Goal: Task Accomplishment & Management: Complete application form

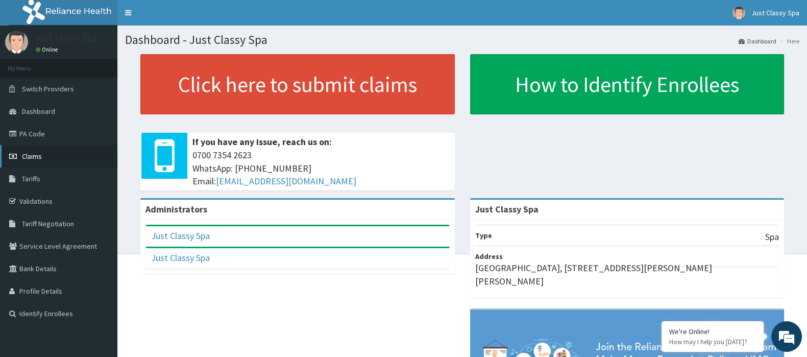
click at [32, 153] on span "Claims" at bounding box center [32, 156] width 20 height 9
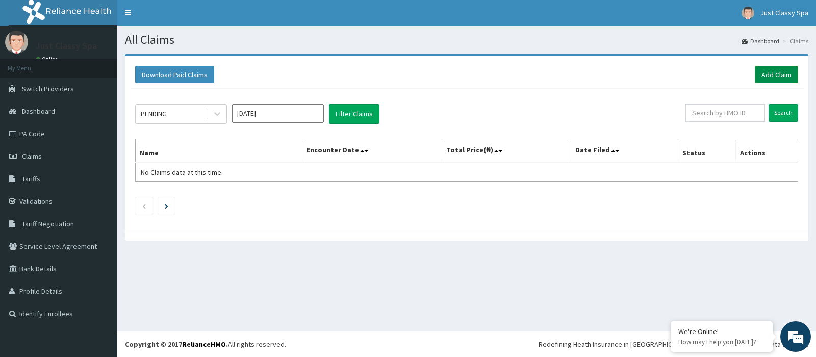
click at [781, 74] on link "Add Claim" at bounding box center [776, 74] width 43 height 17
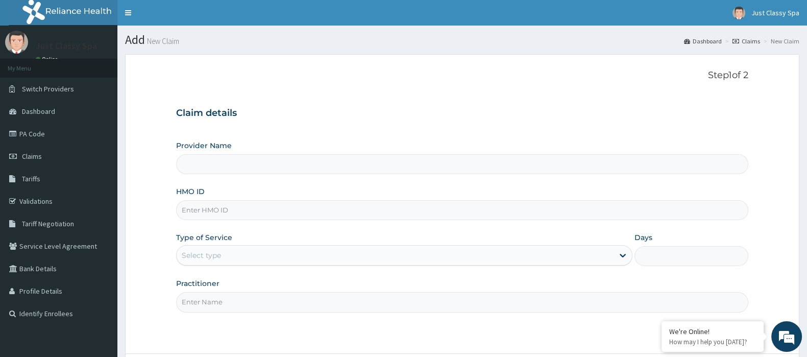
type input "Just Classy Spa"
type input "1"
click at [59, 150] on link "Claims" at bounding box center [58, 156] width 117 height 22
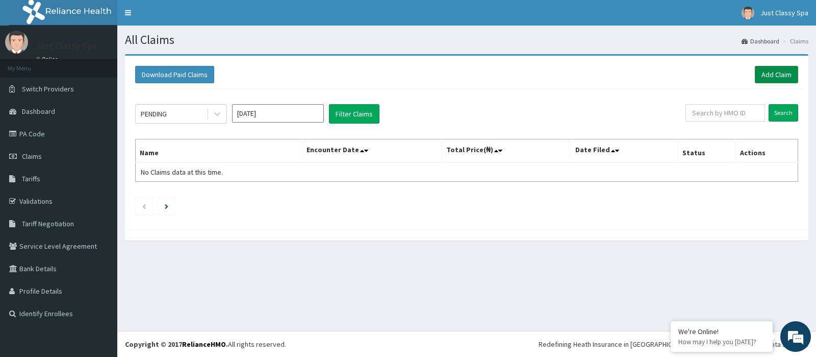
click at [783, 75] on link "Add Claim" at bounding box center [776, 74] width 43 height 17
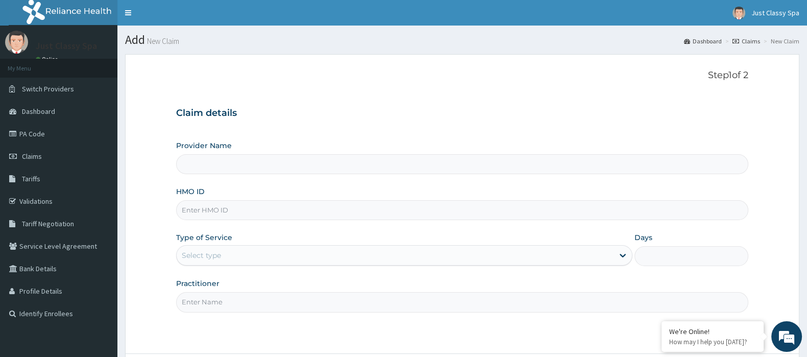
type input "Just Classy Spa"
type input "1"
click at [229, 211] on input "HMO ID" at bounding box center [462, 210] width 572 height 20
type input "CNV/10007/A"
click at [199, 305] on input "Practitioner" at bounding box center [462, 302] width 572 height 20
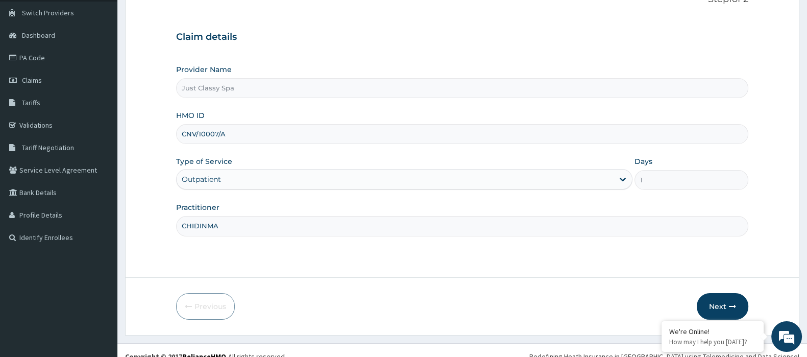
scroll to position [85, 0]
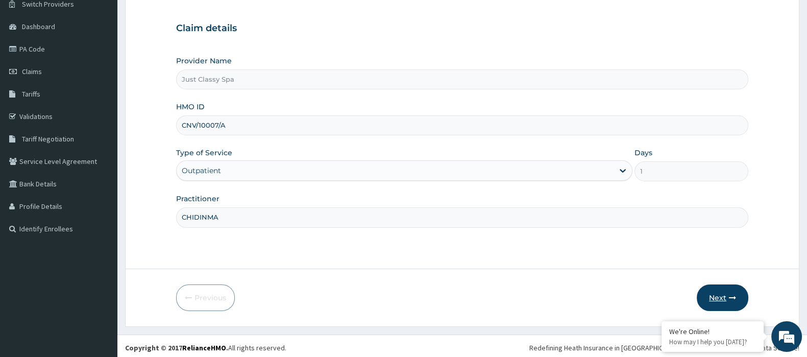
type input "CHIDINMA"
click at [723, 292] on button "Next" at bounding box center [723, 297] width 52 height 27
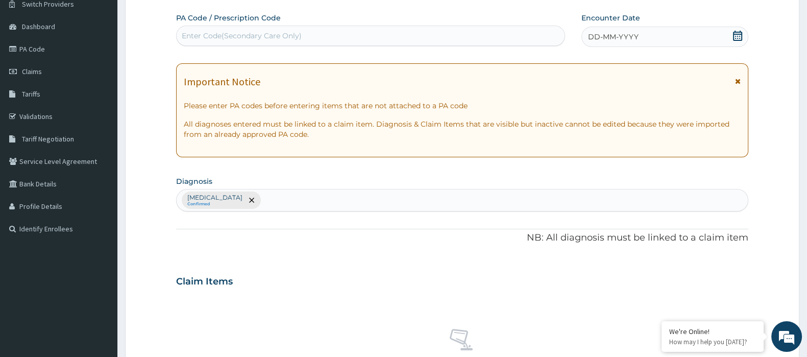
click at [340, 34] on div "Enter Code(Secondary Care Only)" at bounding box center [371, 36] width 388 height 16
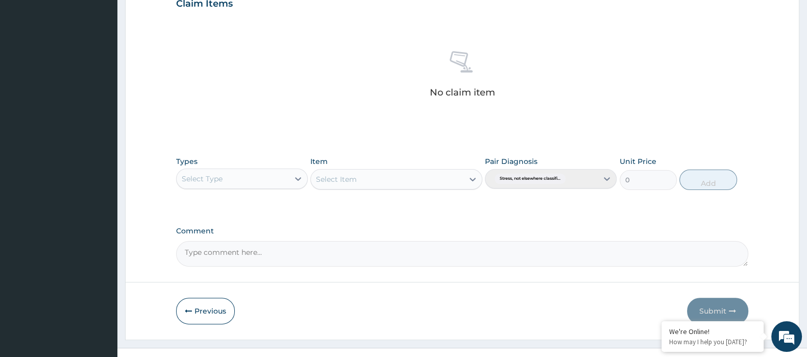
scroll to position [378, 0]
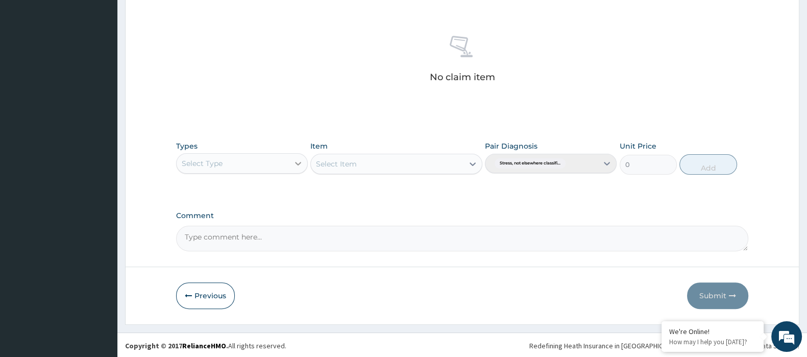
type input "PA/1C62F3"
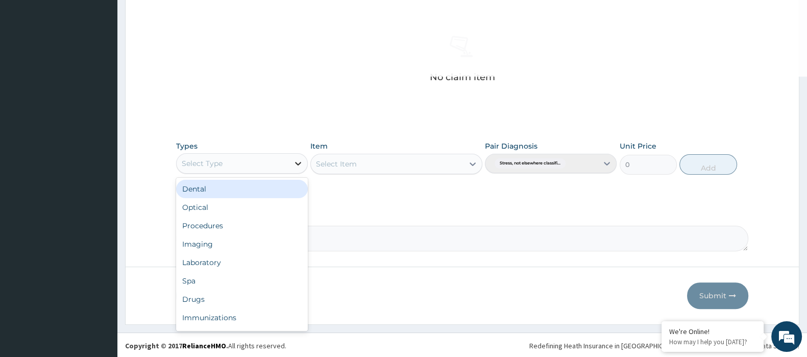
click at [290, 162] on div at bounding box center [298, 163] width 18 height 18
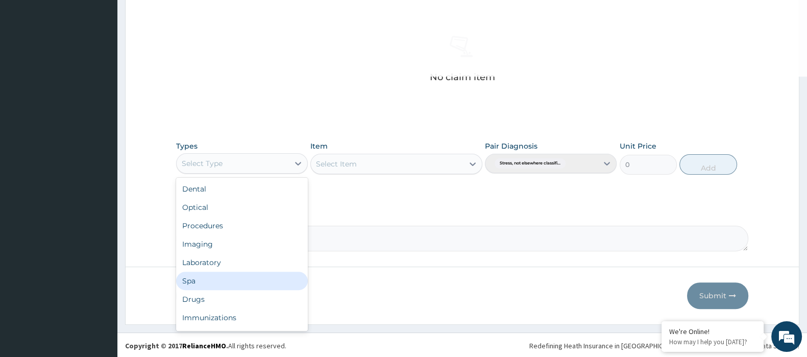
click at [239, 279] on div "Spa" at bounding box center [242, 280] width 132 height 18
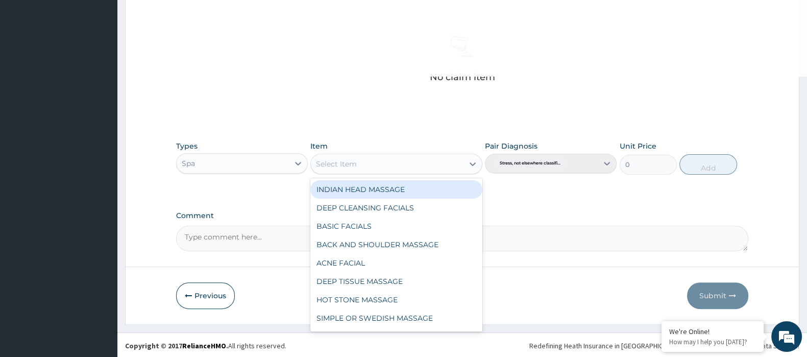
click at [434, 159] on div "Select Item" at bounding box center [387, 164] width 152 height 16
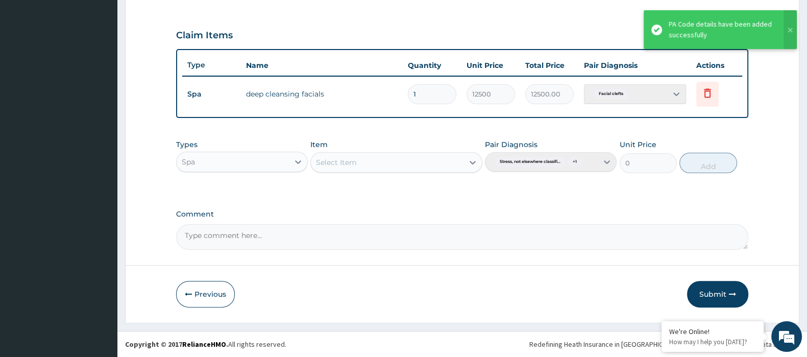
scroll to position [329, 0]
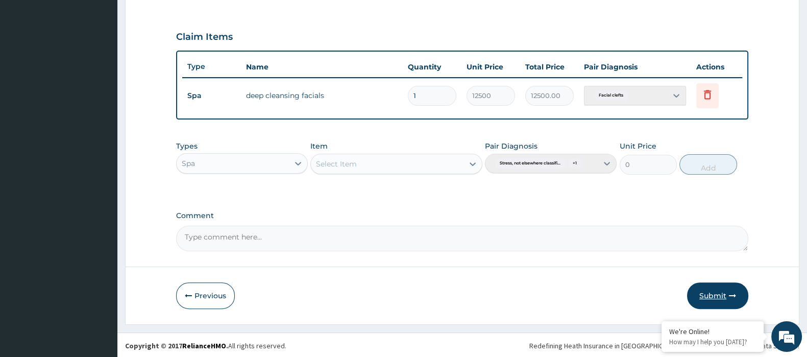
click at [709, 288] on button "Submit" at bounding box center [717, 295] width 61 height 27
click at [715, 294] on button "Submit" at bounding box center [717, 295] width 61 height 27
click at [706, 98] on icon at bounding box center [707, 94] width 12 height 12
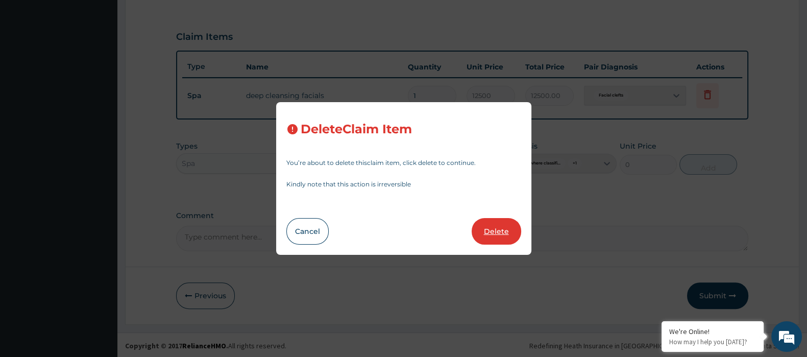
click at [490, 231] on button "Delete" at bounding box center [496, 231] width 49 height 27
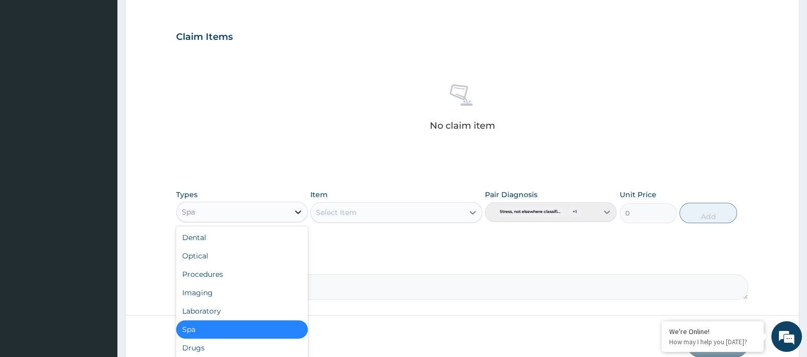
click at [301, 208] on icon at bounding box center [298, 212] width 10 height 10
click at [431, 210] on div "Select Item" at bounding box center [387, 212] width 152 height 16
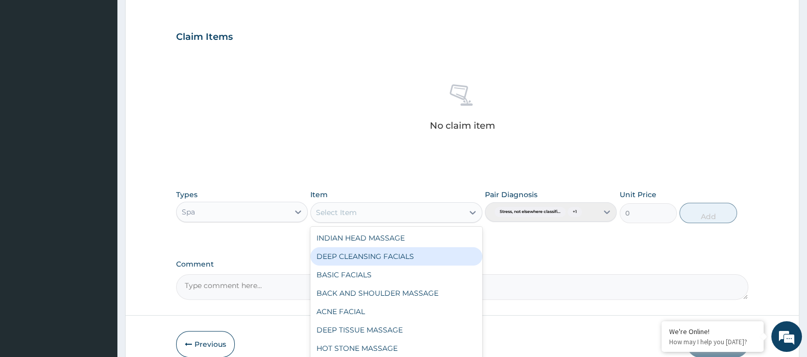
click at [445, 253] on div "DEEP CLEANSING FACIALS" at bounding box center [395, 256] width 171 height 18
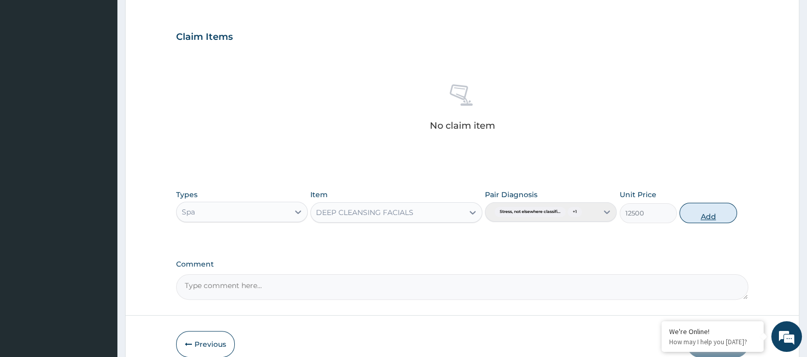
click at [714, 212] on button "Add" at bounding box center [707, 213] width 57 height 20
type input "0"
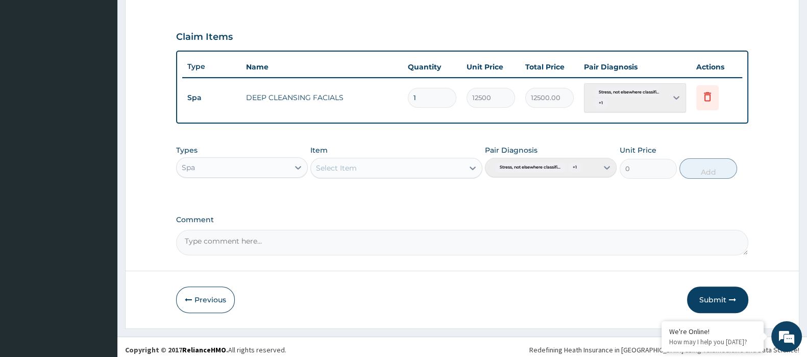
scroll to position [333, 0]
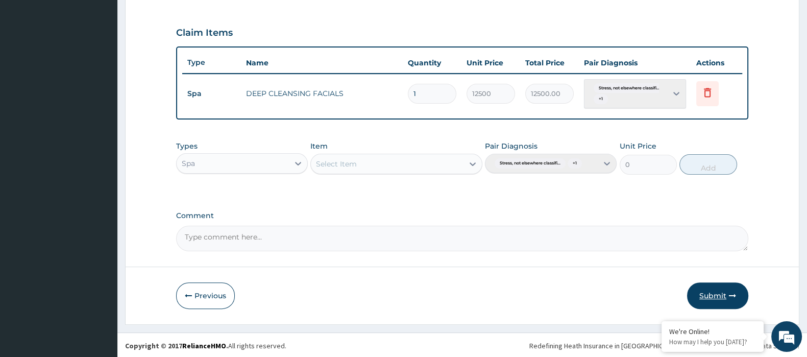
click at [713, 289] on button "Submit" at bounding box center [717, 295] width 61 height 27
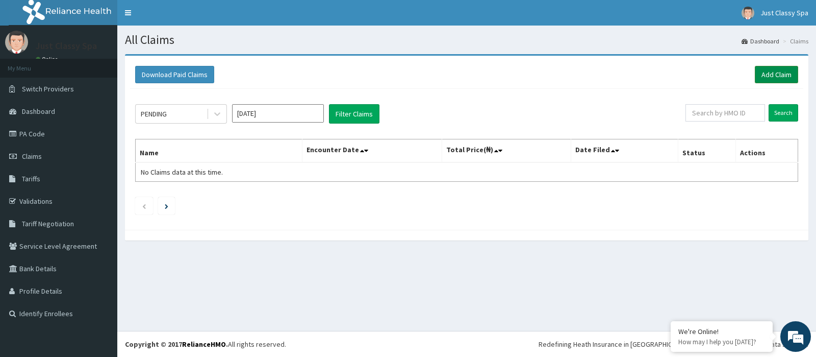
click at [777, 73] on link "Add Claim" at bounding box center [776, 74] width 43 height 17
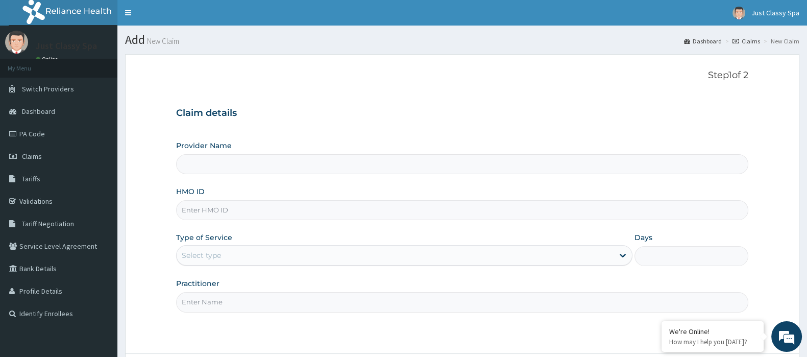
type input "Just Classy Spa"
type input "1"
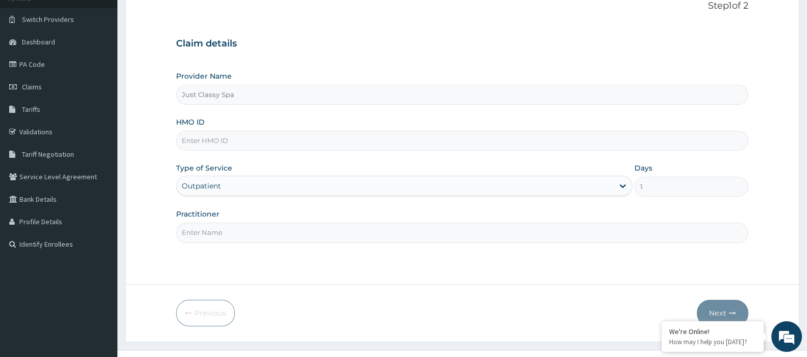
scroll to position [83, 0]
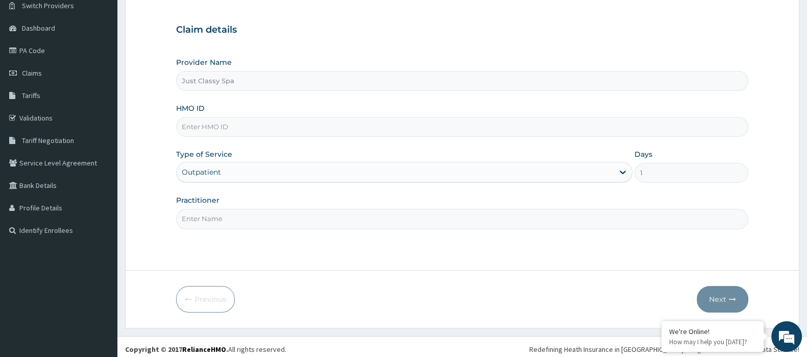
click at [346, 124] on input "HMO ID" at bounding box center [462, 127] width 572 height 20
type input "LBP/10002/A"
click at [240, 220] on input "Practitioner" at bounding box center [462, 219] width 572 height 20
type input "CHIDINMA"
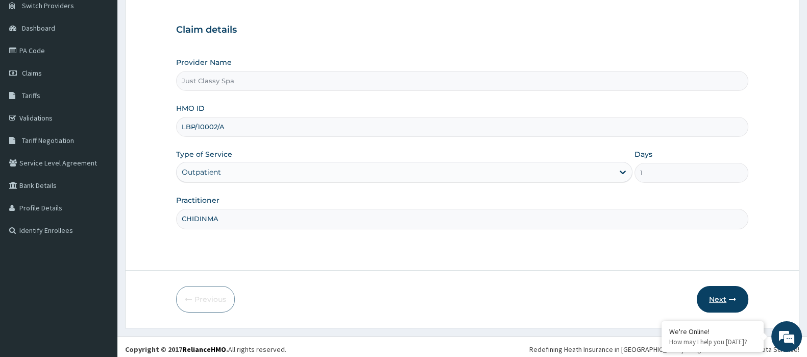
click at [718, 295] on button "Next" at bounding box center [723, 299] width 52 height 27
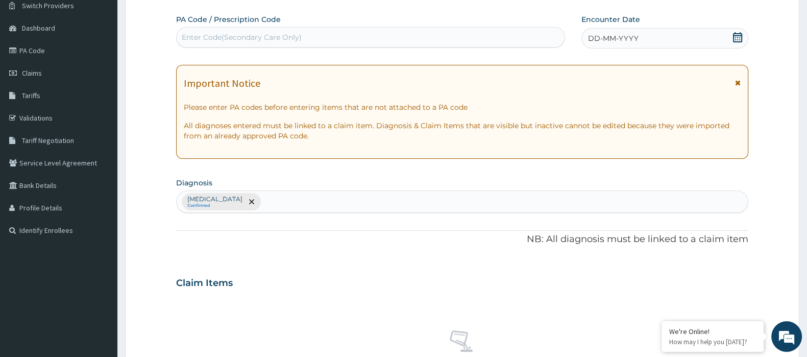
click at [342, 38] on div "Enter Code(Secondary Care Only)" at bounding box center [371, 37] width 388 height 16
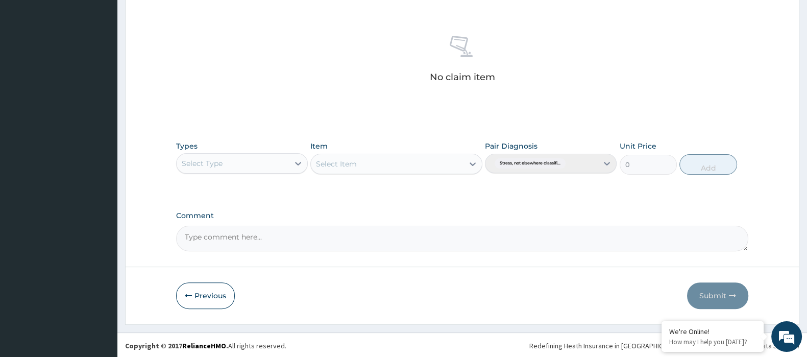
scroll to position [378, 0]
type input "PA/B38EFF"
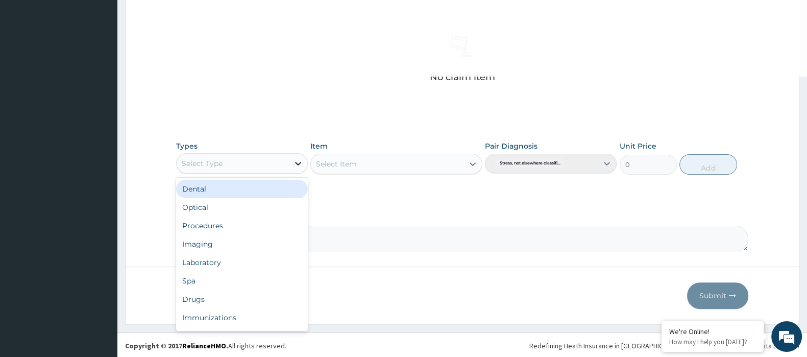
click at [293, 159] on icon at bounding box center [298, 163] width 10 height 10
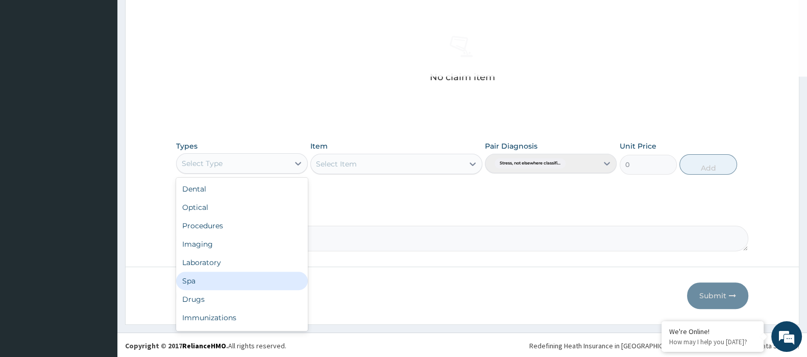
click at [240, 271] on div "Spa" at bounding box center [242, 280] width 132 height 18
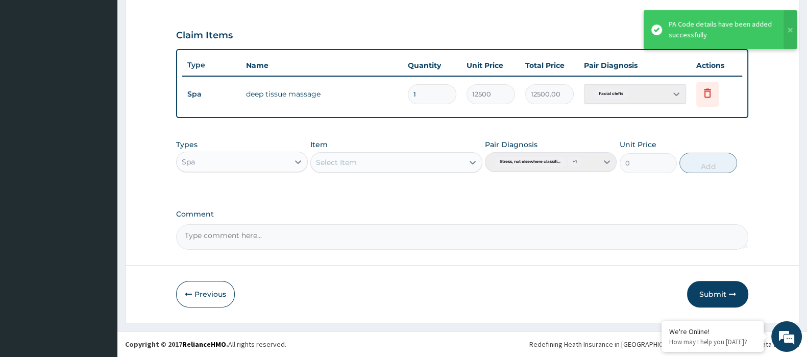
scroll to position [329, 0]
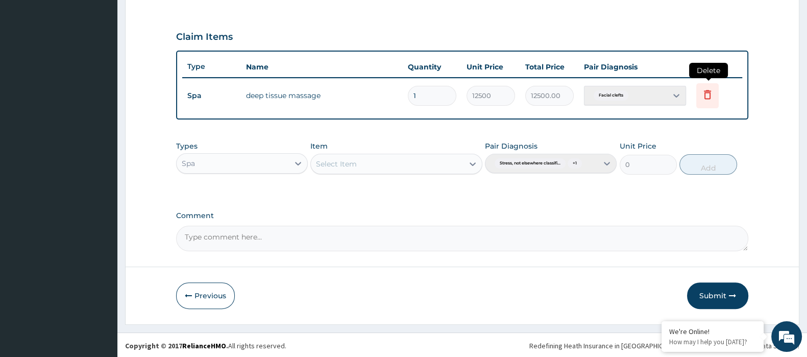
click at [707, 96] on icon at bounding box center [707, 94] width 12 height 12
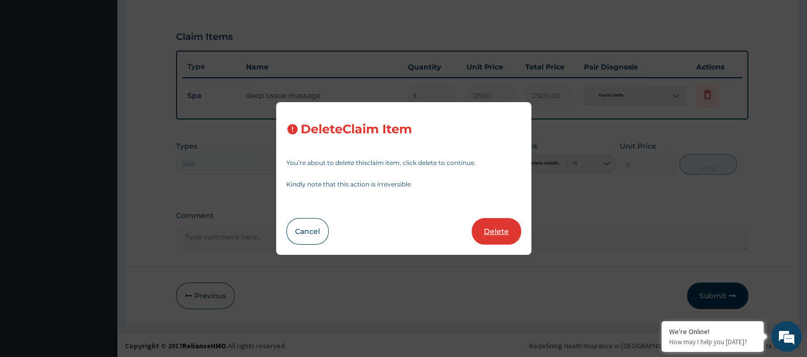
click at [489, 233] on button "Delete" at bounding box center [496, 231] width 49 height 27
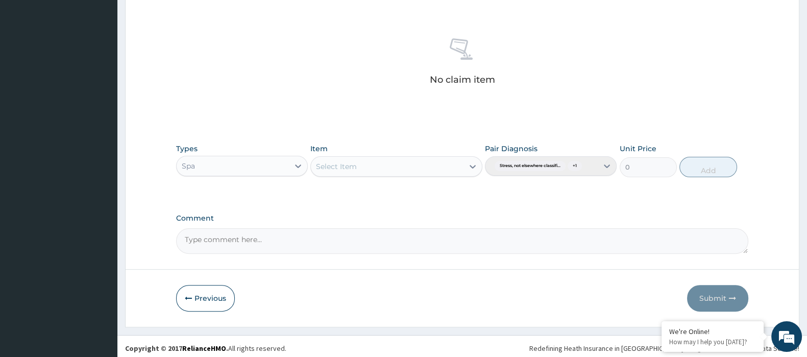
scroll to position [378, 0]
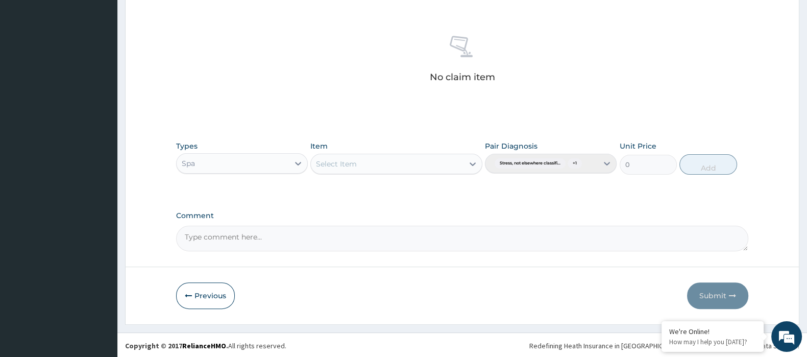
click at [372, 166] on div "Select Item" at bounding box center [387, 164] width 152 height 16
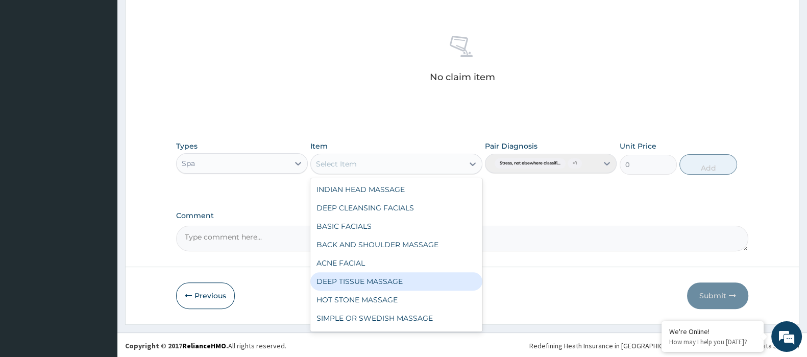
click at [380, 276] on div "DEEP TISSUE MASSAGE" at bounding box center [395, 281] width 171 height 18
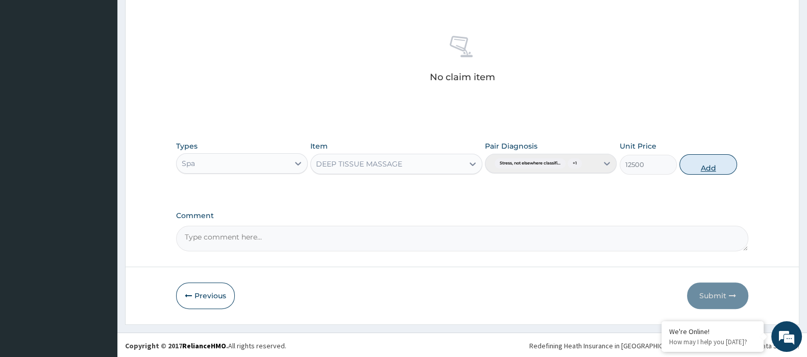
click at [712, 169] on button "Add" at bounding box center [707, 164] width 57 height 20
type input "0"
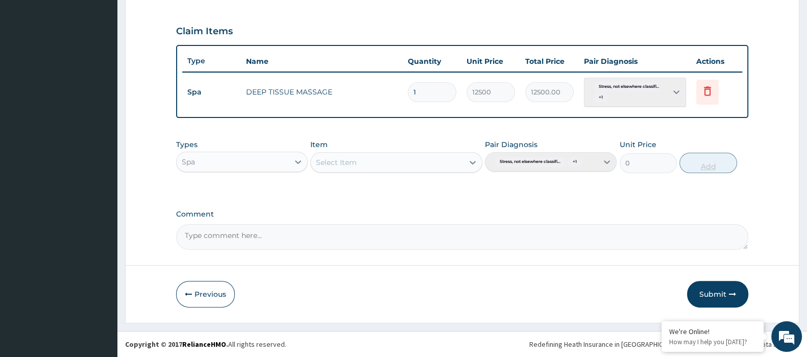
scroll to position [333, 0]
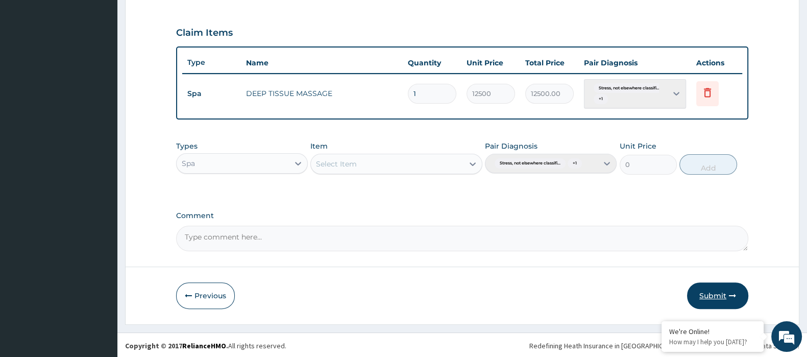
click at [712, 296] on button "Submit" at bounding box center [717, 295] width 61 height 27
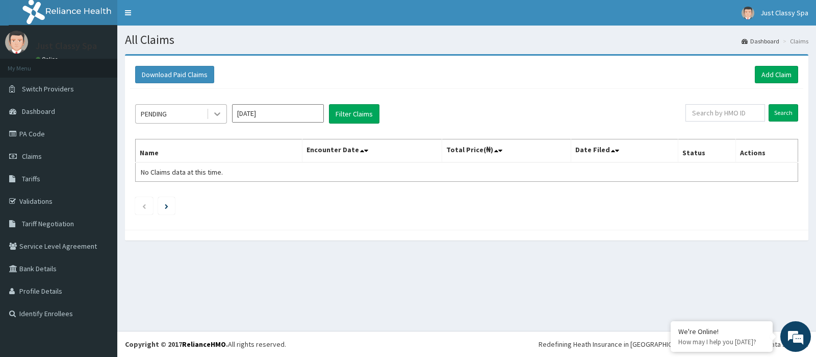
click at [219, 115] on icon at bounding box center [217, 114] width 10 height 10
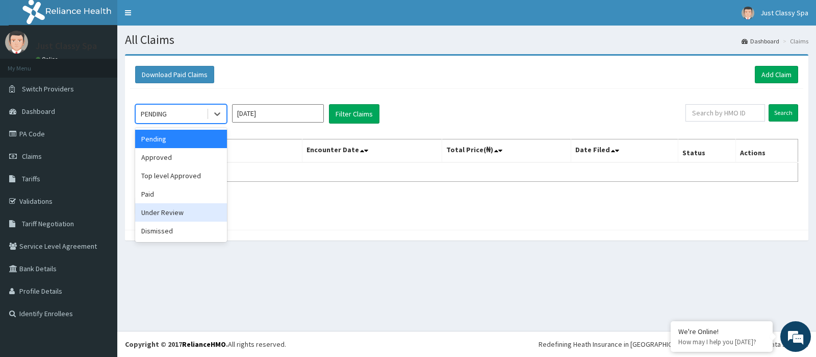
click at [173, 213] on div "Under Review" at bounding box center [181, 212] width 92 height 18
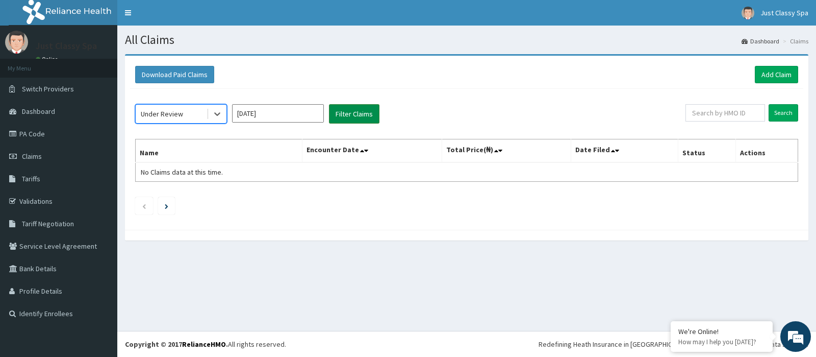
click at [345, 108] on button "Filter Claims" at bounding box center [354, 113] width 51 height 19
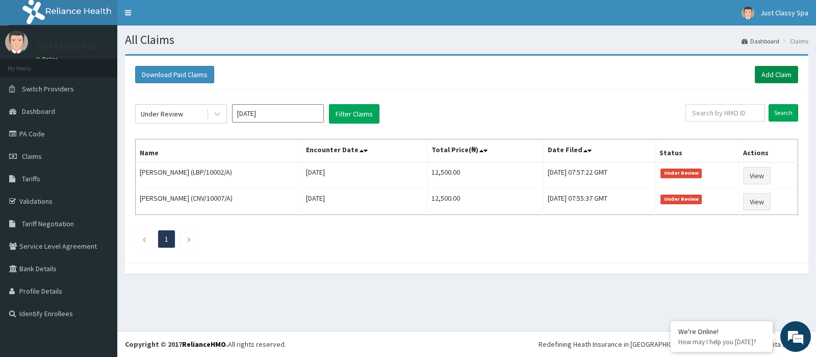
click at [779, 73] on link "Add Claim" at bounding box center [776, 74] width 43 height 17
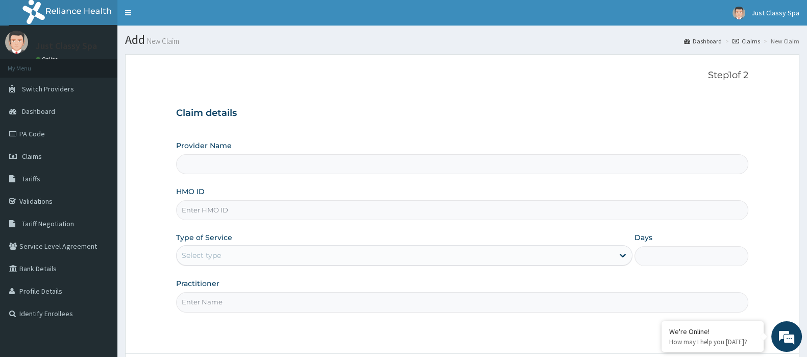
type input "Just Classy Spa"
type input "1"
click at [245, 211] on input "HMO ID" at bounding box center [462, 210] width 572 height 20
type input "BHT/10453/A"
click at [204, 303] on input "Practitioner" at bounding box center [462, 302] width 572 height 20
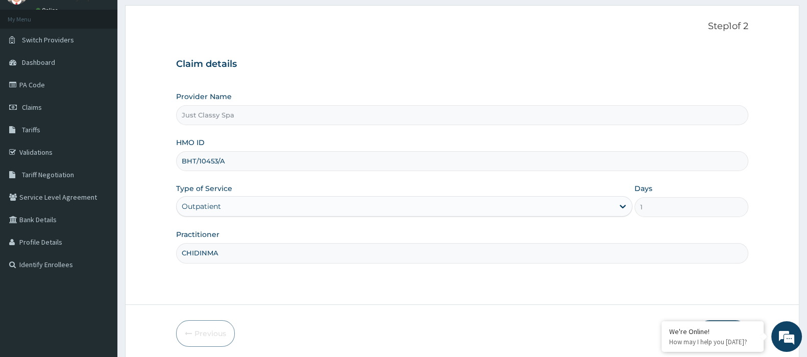
scroll to position [87, 0]
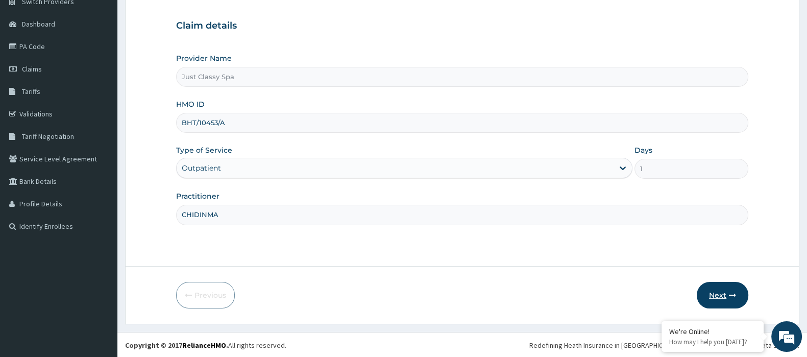
type input "CHIDINMA"
click at [711, 290] on button "Next" at bounding box center [723, 295] width 52 height 27
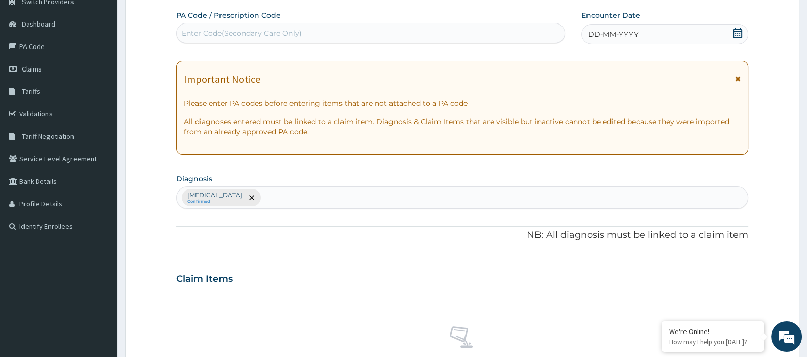
click at [301, 28] on div "Enter Code(Secondary Care Only)" at bounding box center [371, 33] width 388 height 16
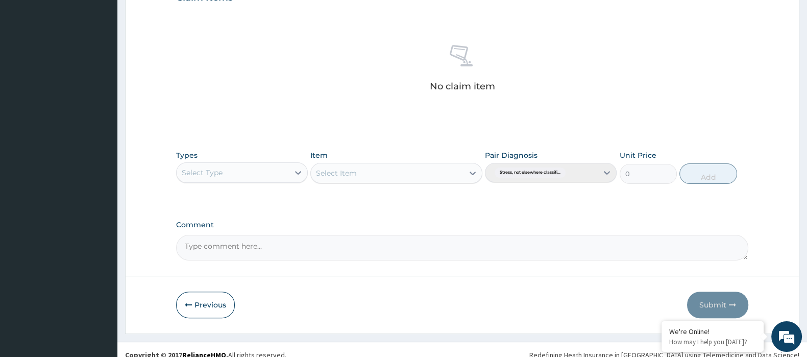
scroll to position [378, 0]
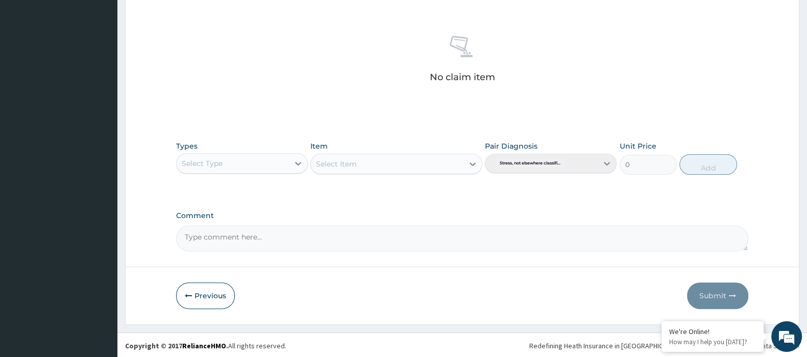
type input "PA/41EF8A"
click at [605, 162] on div "Pair Diagnosis Stress, not elsewhere classifi..." at bounding box center [551, 158] width 132 height 34
click at [300, 160] on icon at bounding box center [298, 163] width 10 height 10
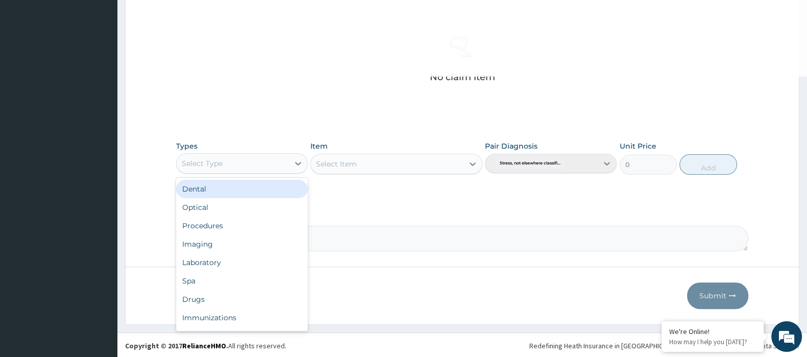
scroll to position [329, 0]
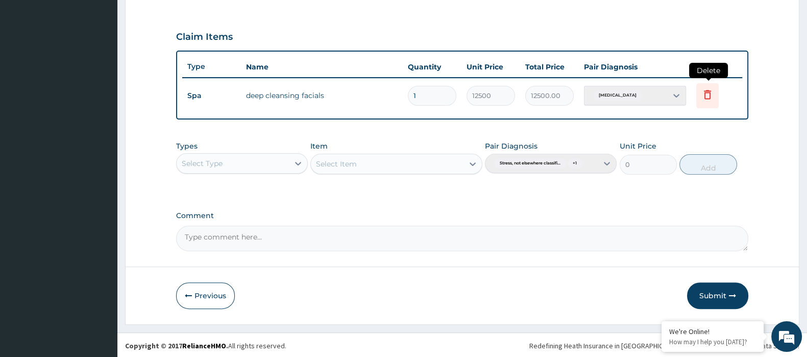
click at [707, 91] on icon at bounding box center [707, 94] width 7 height 9
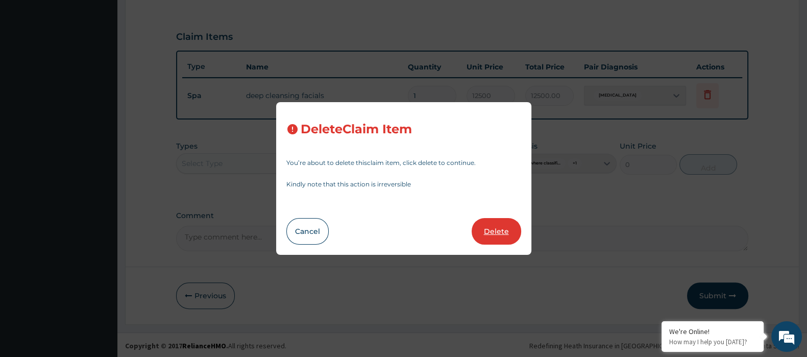
click at [500, 228] on button "Delete" at bounding box center [496, 231] width 49 height 27
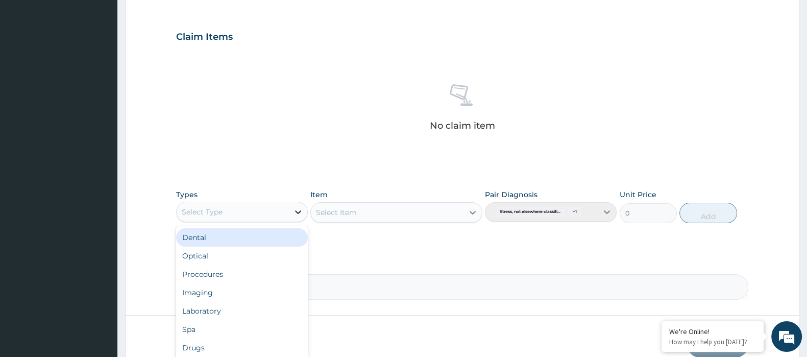
click at [291, 206] on div at bounding box center [298, 212] width 18 height 18
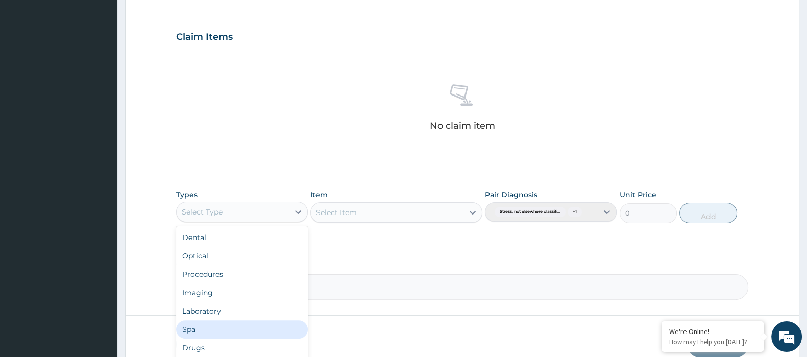
click at [233, 329] on div "Spa" at bounding box center [242, 329] width 132 height 18
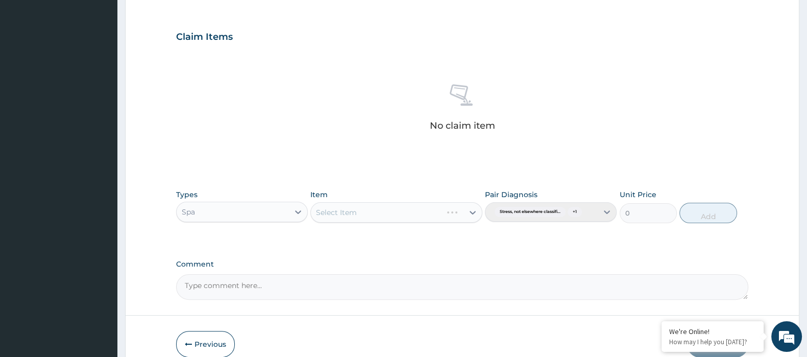
click at [419, 211] on div "Select Item" at bounding box center [395, 212] width 171 height 20
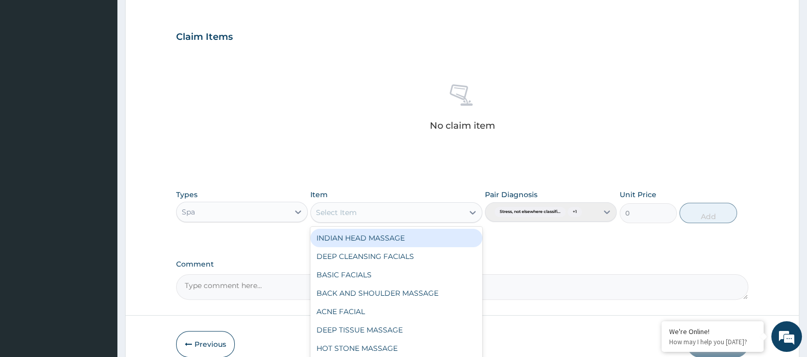
click at [461, 207] on div "Select Item" at bounding box center [387, 212] width 152 height 16
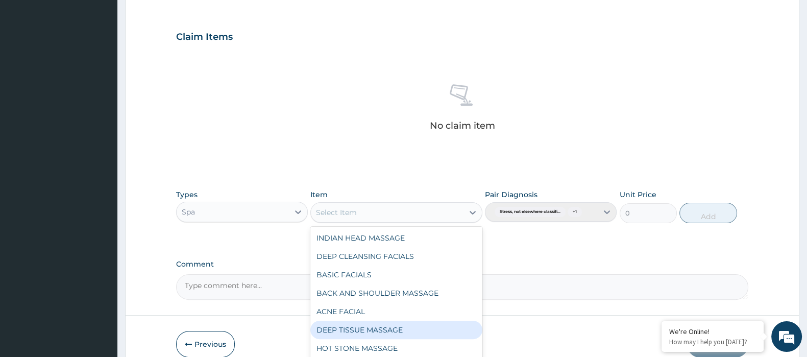
click at [379, 324] on div "DEEP TISSUE MASSAGE" at bounding box center [395, 329] width 171 height 18
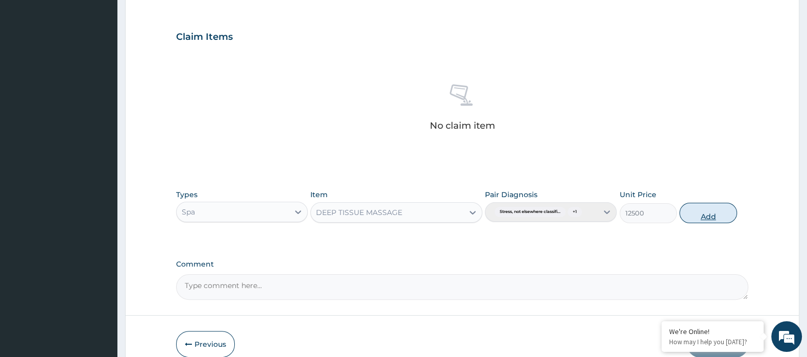
click at [704, 215] on button "Add" at bounding box center [707, 213] width 57 height 20
type input "0"
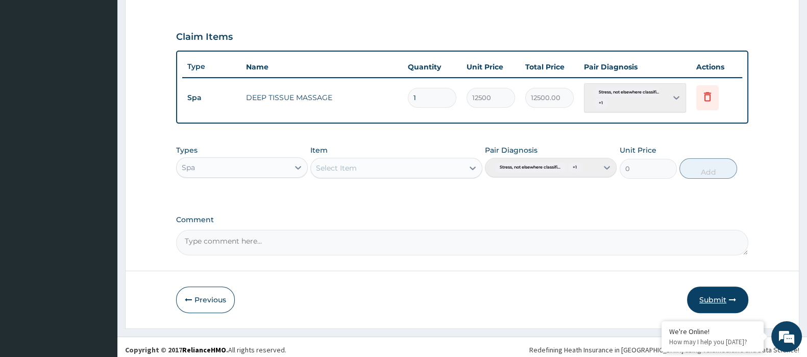
click at [718, 297] on button "Submit" at bounding box center [717, 299] width 61 height 27
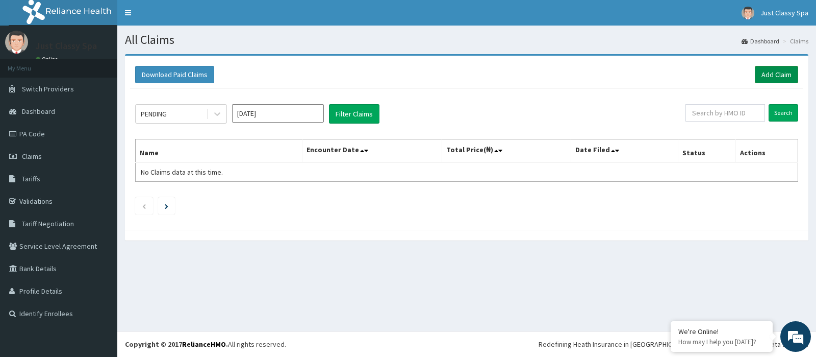
click at [773, 72] on link "Add Claim" at bounding box center [776, 74] width 43 height 17
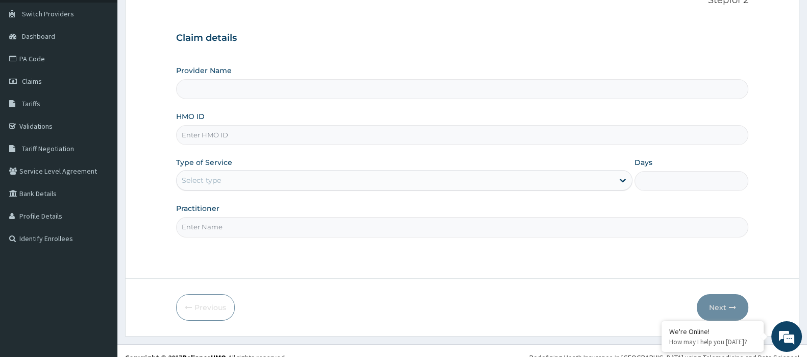
scroll to position [79, 0]
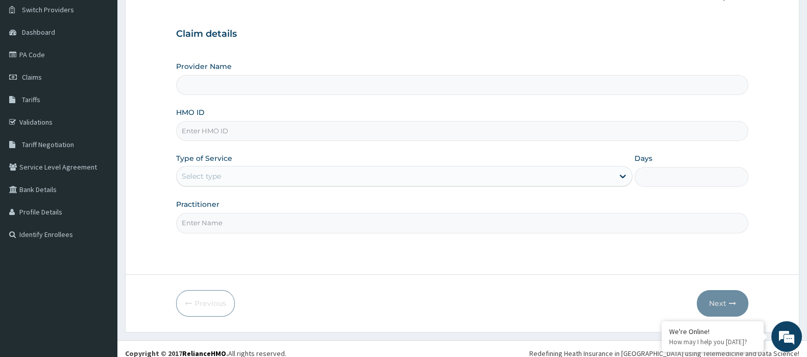
type input "Just Classy Spa"
type input "1"
click at [226, 131] on input "HMO ID" at bounding box center [462, 131] width 572 height 20
type input "BHT/10455/A"
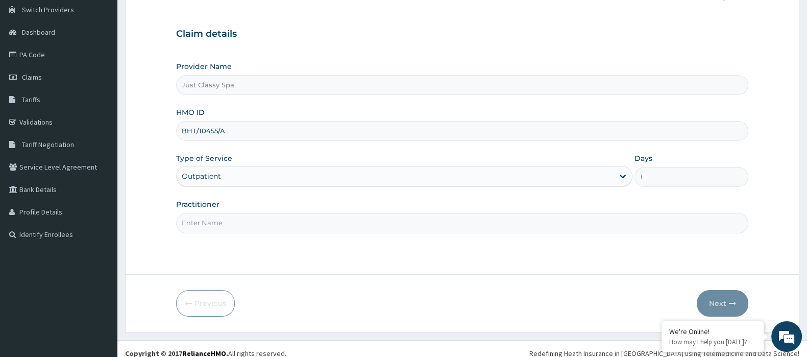
click at [216, 219] on input "Practitioner" at bounding box center [462, 223] width 572 height 20
type input "CHIDINMA"
click at [722, 301] on button "Next" at bounding box center [723, 303] width 52 height 27
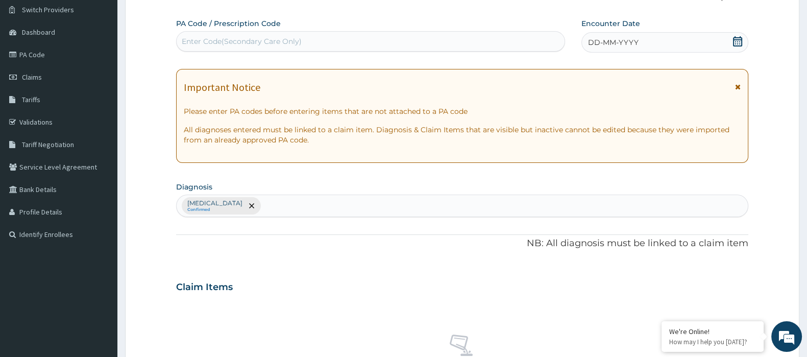
click at [322, 39] on div "Enter Code(Secondary Care Only)" at bounding box center [371, 41] width 388 height 16
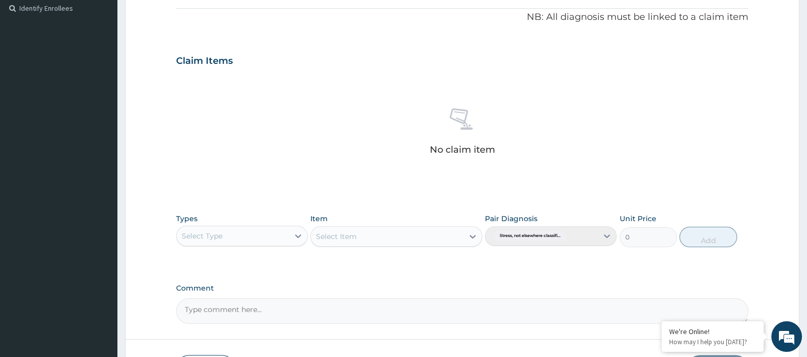
scroll to position [378, 0]
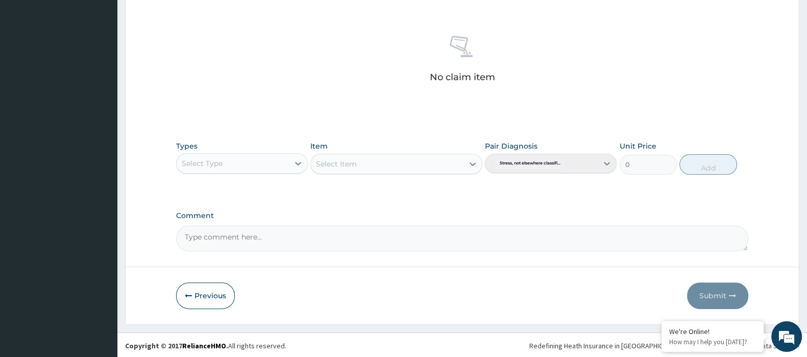
type input "PA/3CF1D1"
click at [282, 164] on div "Select Type" at bounding box center [233, 163] width 112 height 16
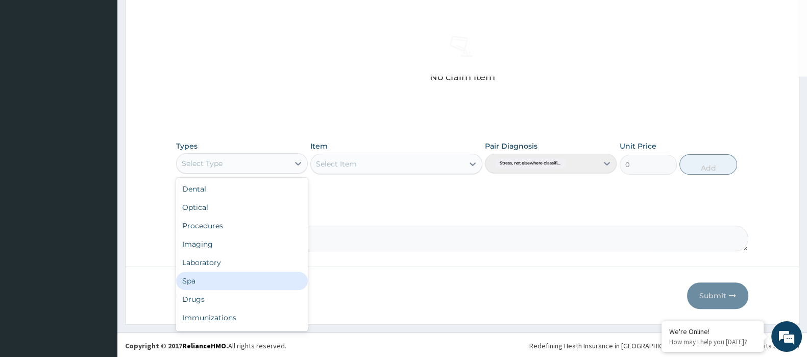
click at [227, 275] on div "Spa" at bounding box center [242, 280] width 132 height 18
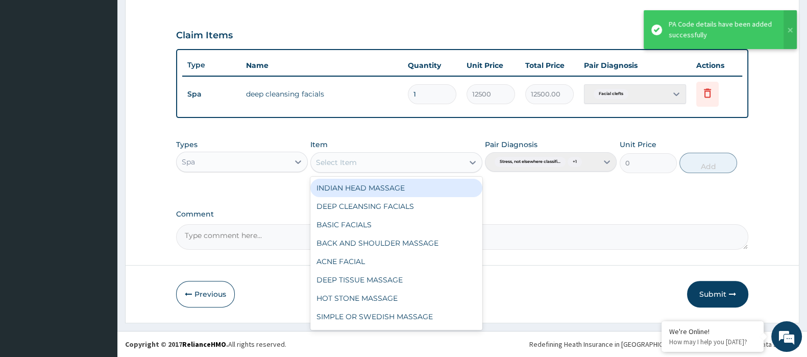
scroll to position [329, 0]
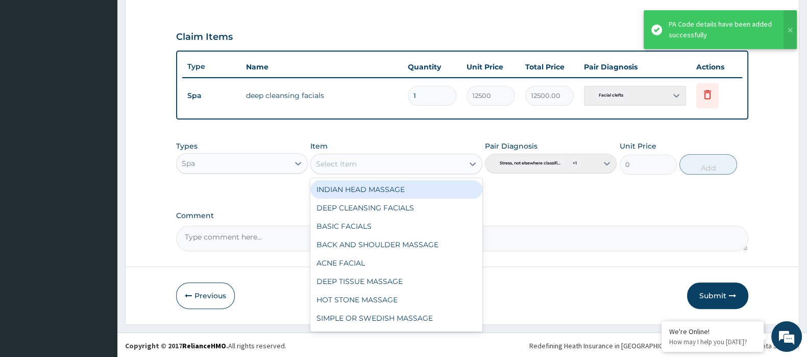
click at [453, 166] on div "Select Item" at bounding box center [387, 164] width 152 height 16
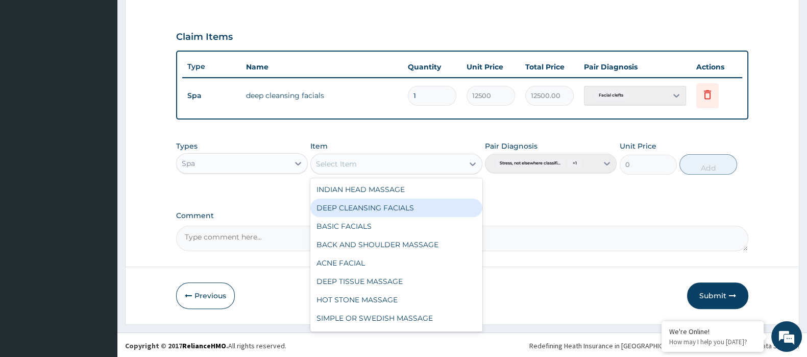
click at [399, 204] on div "DEEP CLEANSING FACIALS" at bounding box center [395, 208] width 171 height 18
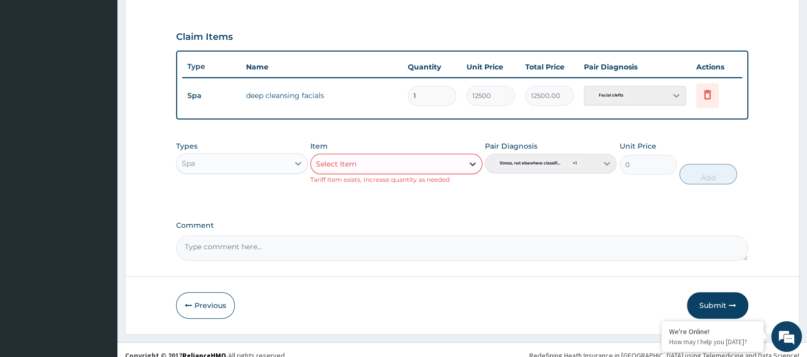
click at [465, 164] on div at bounding box center [472, 164] width 18 height 18
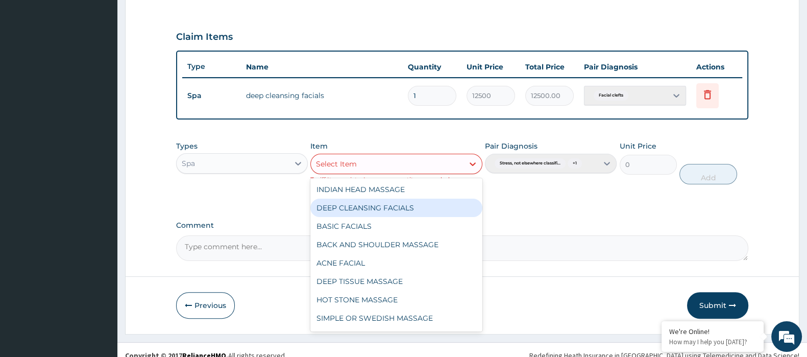
click at [385, 200] on div "DEEP CLEANSING FACIALS" at bounding box center [395, 208] width 171 height 18
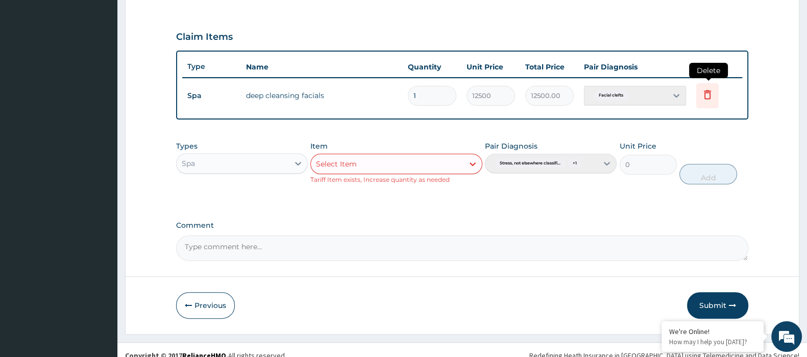
click at [708, 91] on icon at bounding box center [707, 94] width 7 height 9
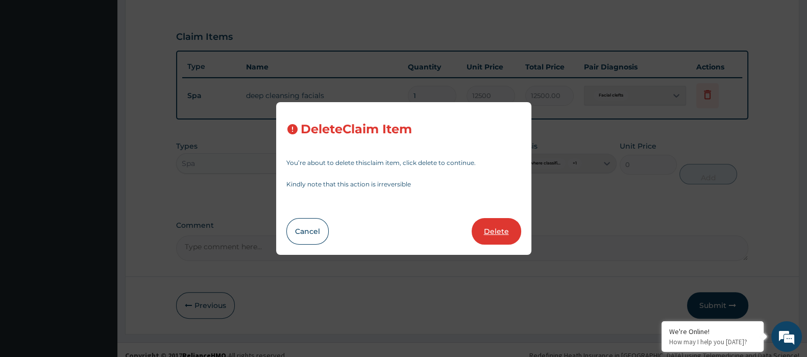
click at [504, 226] on button "Delete" at bounding box center [496, 231] width 49 height 27
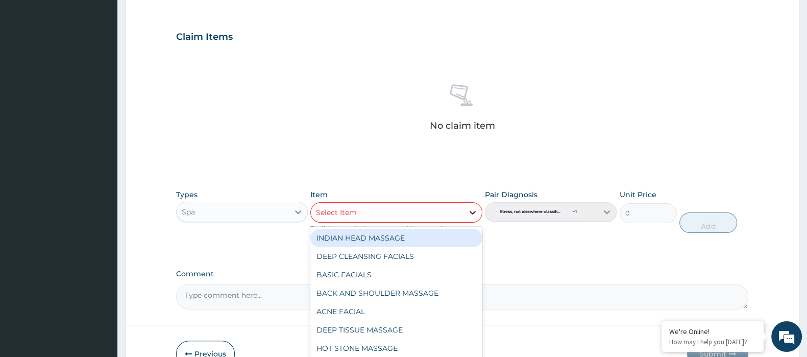
click at [472, 210] on icon at bounding box center [472, 212] width 10 height 10
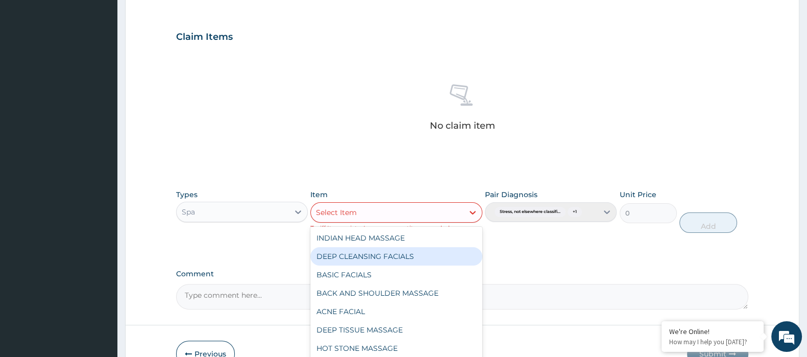
click at [395, 255] on div "DEEP CLEANSING FACIALS" at bounding box center [395, 256] width 171 height 18
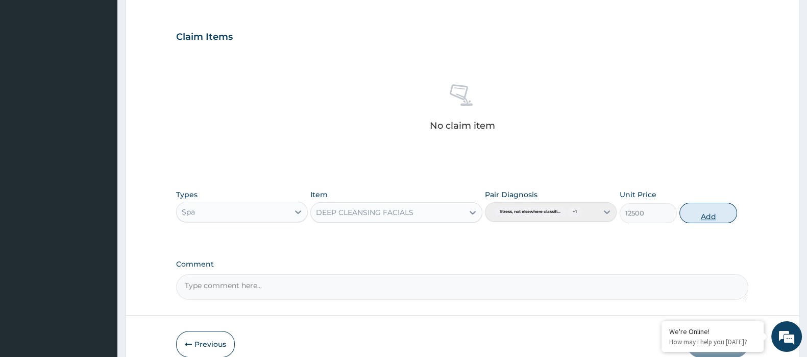
click at [701, 214] on button "Add" at bounding box center [707, 213] width 57 height 20
type input "0"
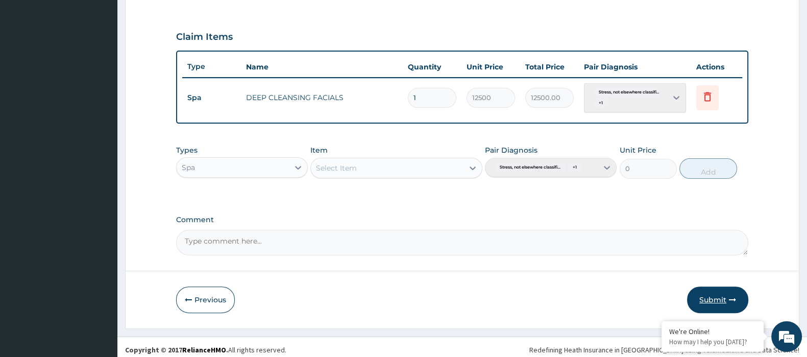
click at [718, 299] on button "Submit" at bounding box center [717, 299] width 61 height 27
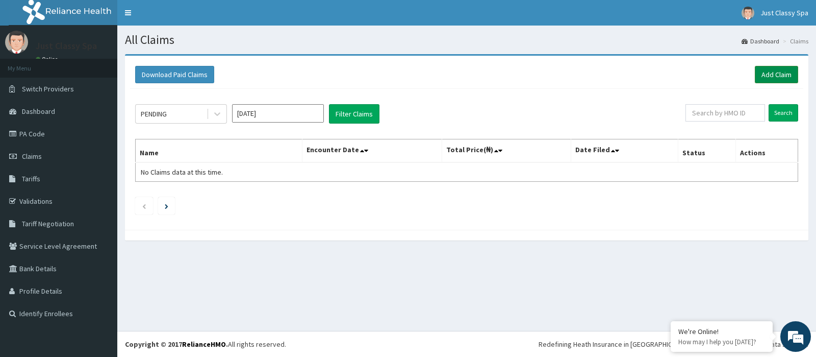
click at [783, 72] on link "Add Claim" at bounding box center [776, 74] width 43 height 17
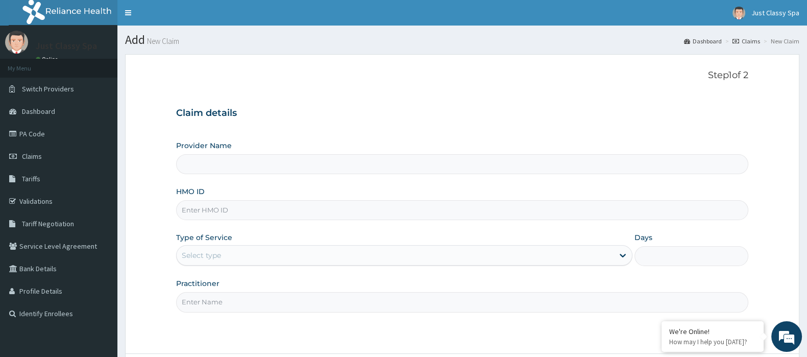
scroll to position [87, 0]
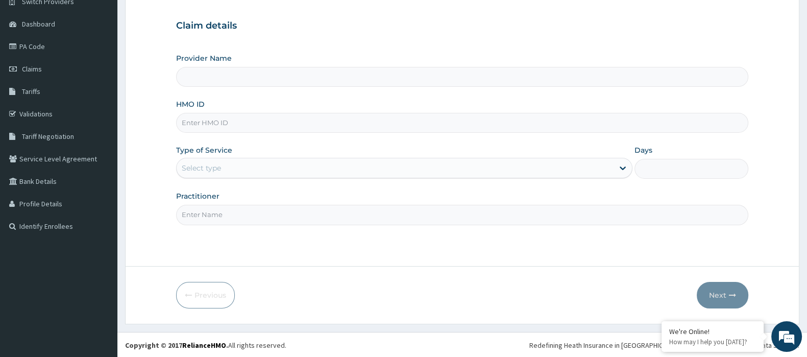
type input "Just Classy Spa"
type input "1"
click at [247, 213] on input "Practitioner" at bounding box center [462, 215] width 572 height 20
type input "CHIDINMA"
click at [305, 121] on input "HMO ID" at bounding box center [462, 123] width 572 height 20
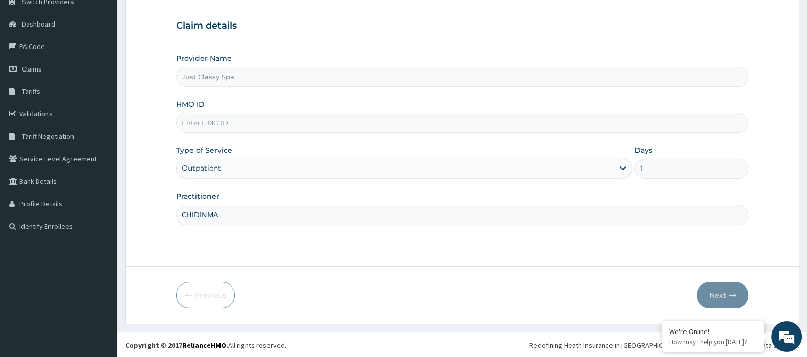
scroll to position [0, 0]
type input "BHT/10455/A"
click at [717, 295] on button "Next" at bounding box center [723, 295] width 52 height 27
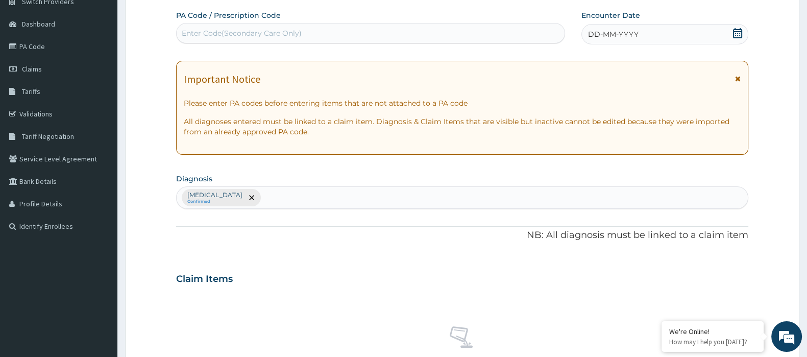
click at [290, 28] on div "Enter Code(Secondary Care Only)" at bounding box center [242, 33] width 120 height 10
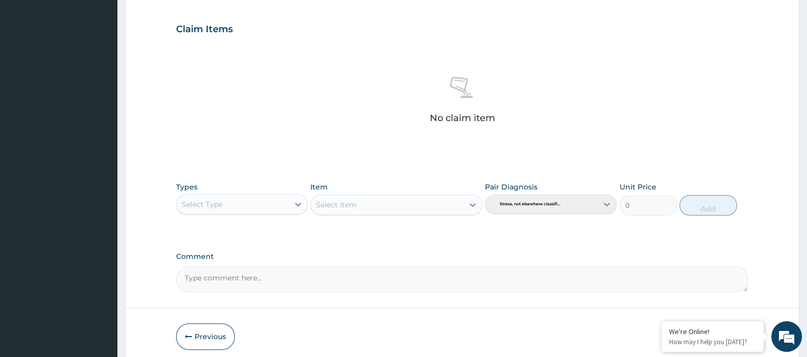
scroll to position [378, 0]
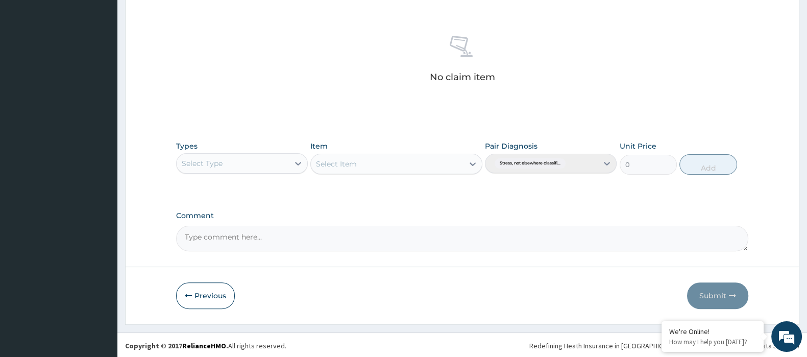
type input "PA/2EO1ED"
click at [285, 162] on div "Select Type" at bounding box center [233, 163] width 112 height 16
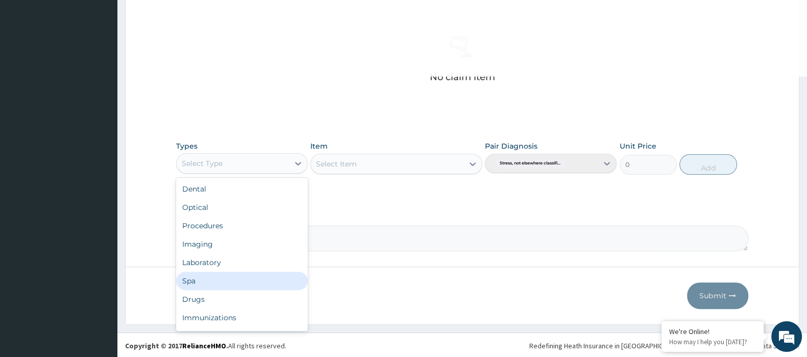
click at [230, 271] on div "Spa" at bounding box center [242, 280] width 132 height 18
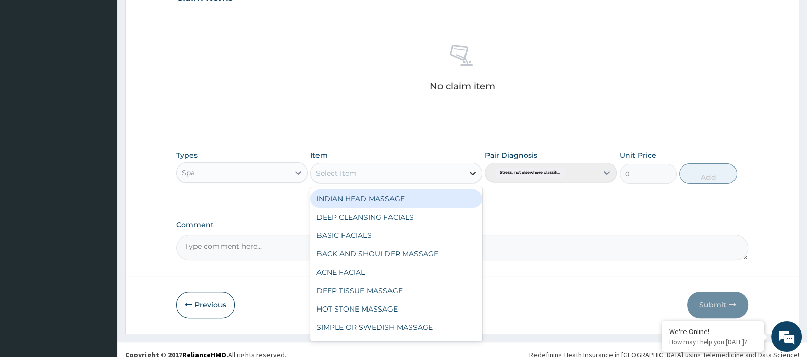
click at [469, 169] on icon at bounding box center [472, 173] width 10 height 10
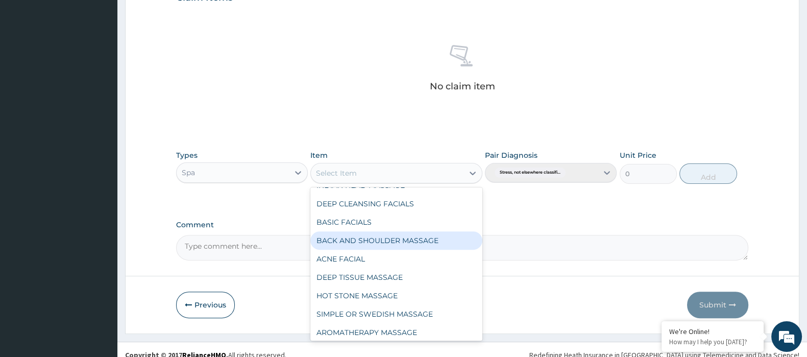
scroll to position [16, 0]
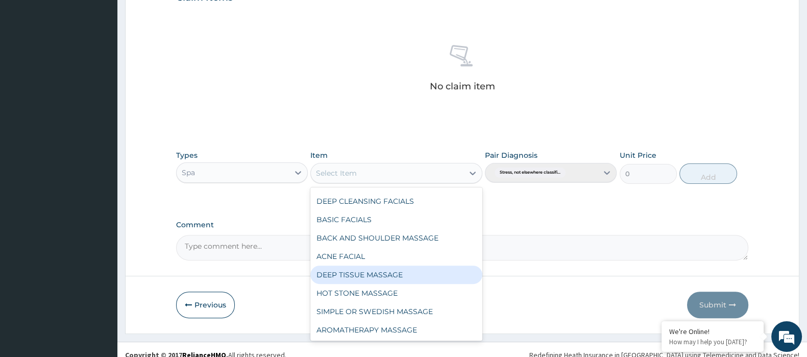
click at [395, 274] on div "DEEP TISSUE MASSAGE" at bounding box center [395, 274] width 171 height 18
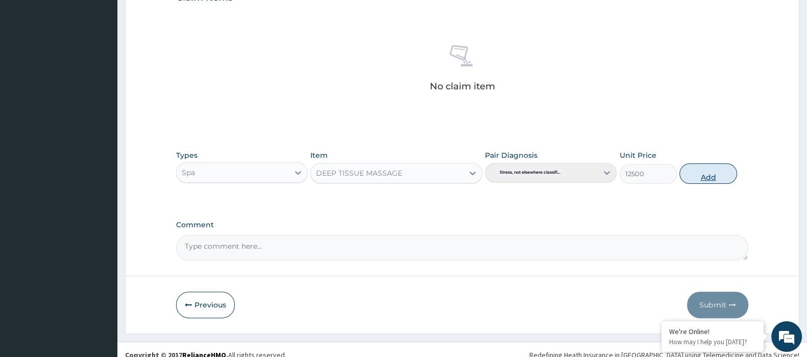
click at [701, 175] on button "Add" at bounding box center [707, 173] width 57 height 20
type input "0"
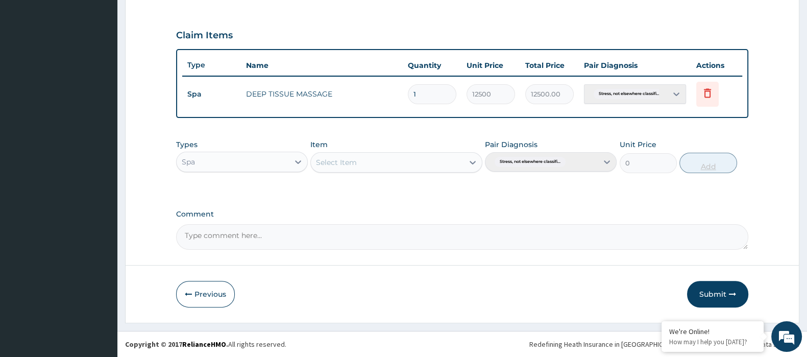
scroll to position [338, 0]
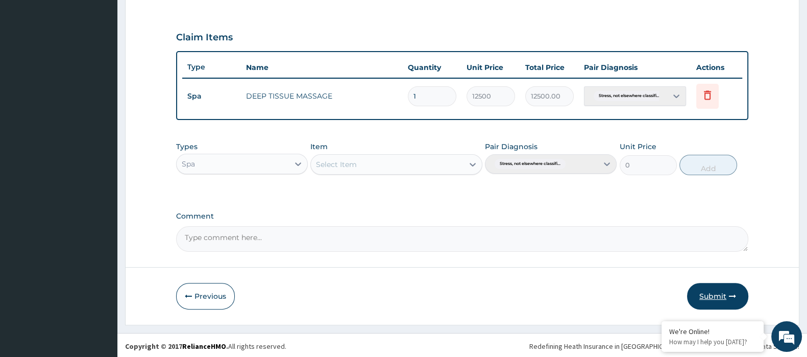
click at [715, 291] on button "Submit" at bounding box center [717, 296] width 61 height 27
click at [715, 294] on button "Submit" at bounding box center [717, 296] width 61 height 27
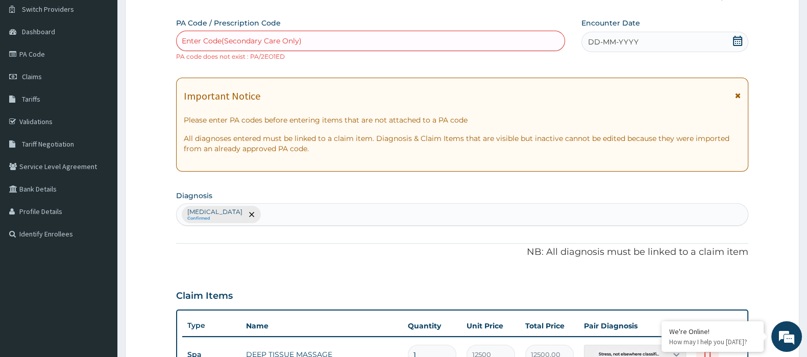
scroll to position [43, 0]
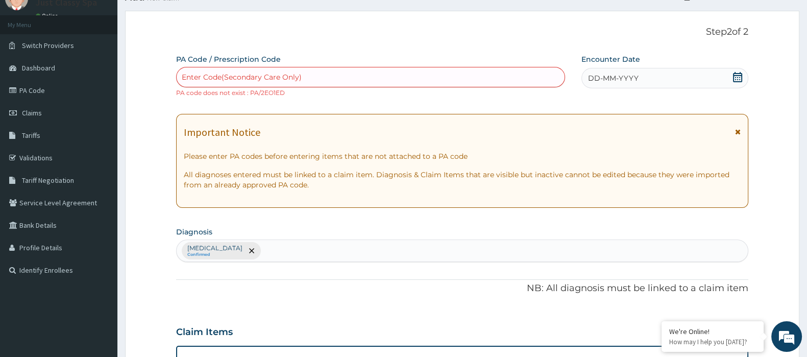
click at [342, 78] on div "Enter Code(Secondary Care Only)" at bounding box center [371, 77] width 388 height 16
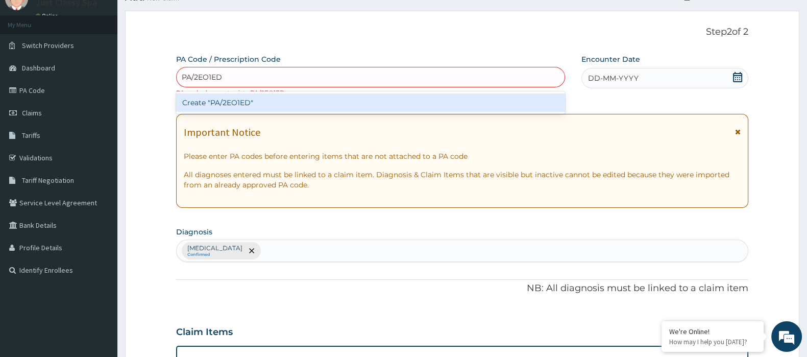
type input "PA/2EO1ED"
click at [291, 310] on div "PA Code / Prescription Code option Create "PA/2EO1ED" focused, 1 of 1. 1 result…" at bounding box center [462, 300] width 572 height 492
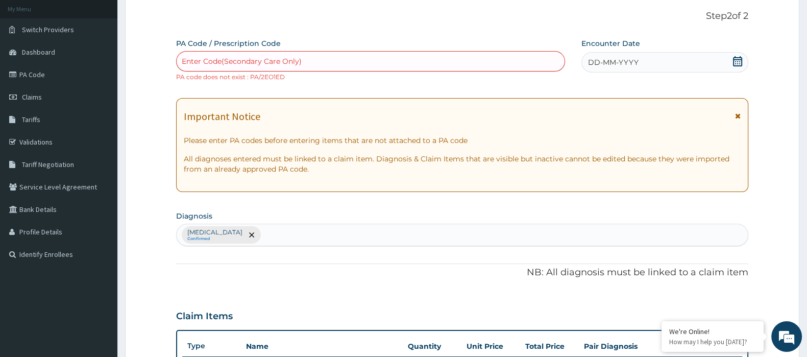
scroll to position [40, 0]
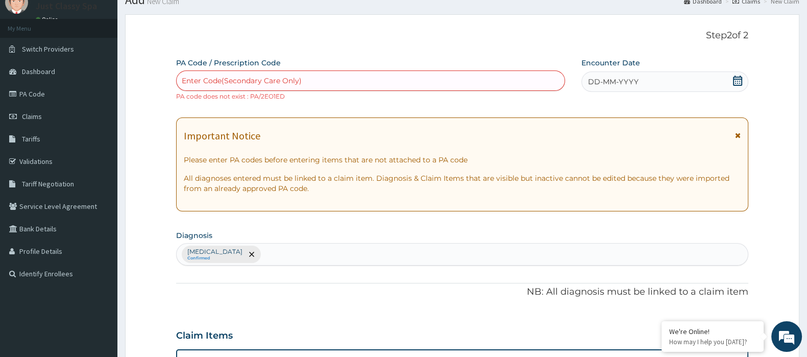
click at [396, 77] on div "Enter Code(Secondary Care Only)" at bounding box center [371, 80] width 388 height 16
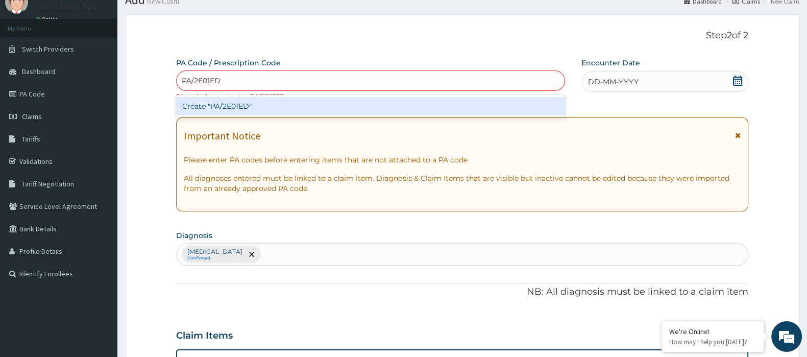
type input "PA/2E01ED"
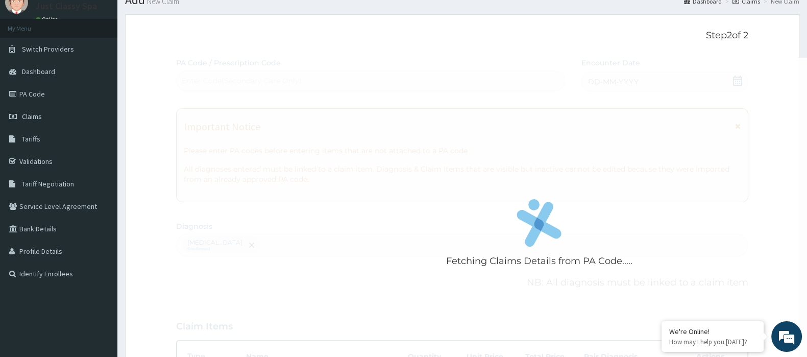
click at [350, 307] on div "Fetching Claims Details from PA Code..... PA Code / Prescription Code Enter Cod…" at bounding box center [462, 299] width 572 height 483
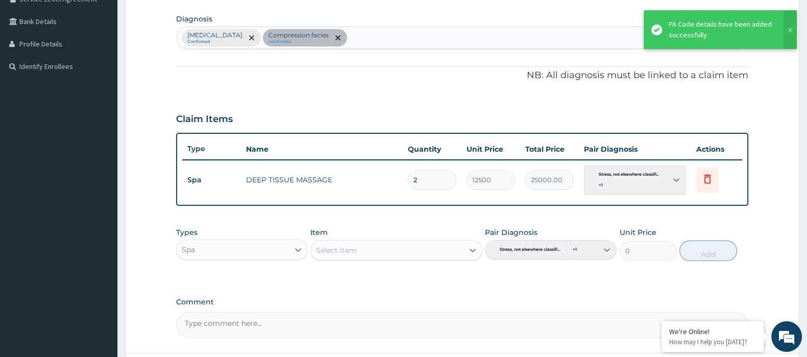
scroll to position [333, 0]
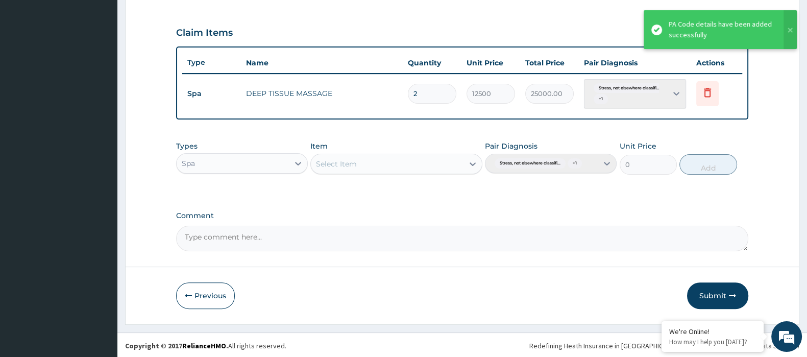
type input "0.00"
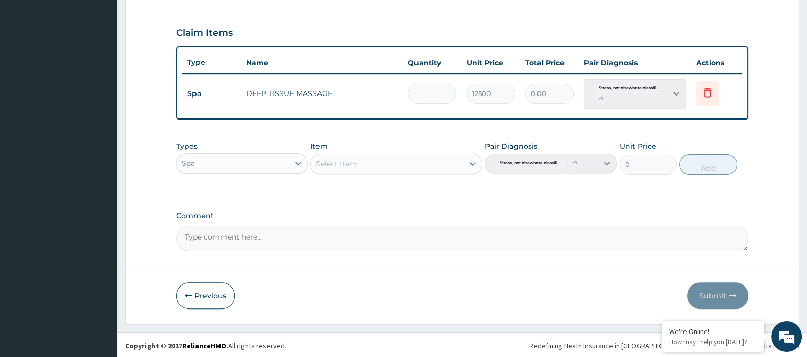
type input "1"
type input "12500.00"
type input "1"
click at [715, 290] on button "Submit" at bounding box center [717, 295] width 61 height 27
